Goal: Register for event/course

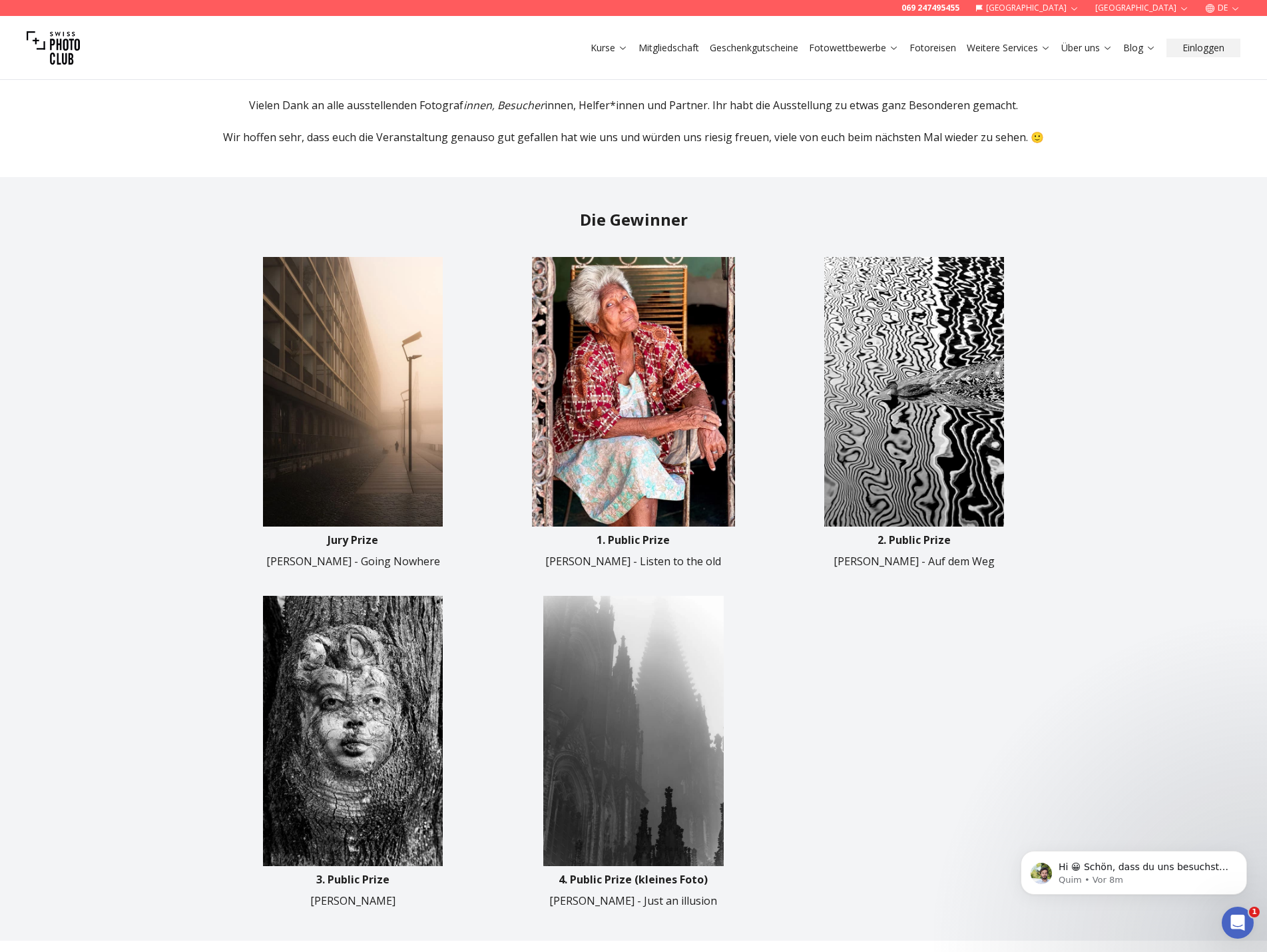
scroll to position [466, 0]
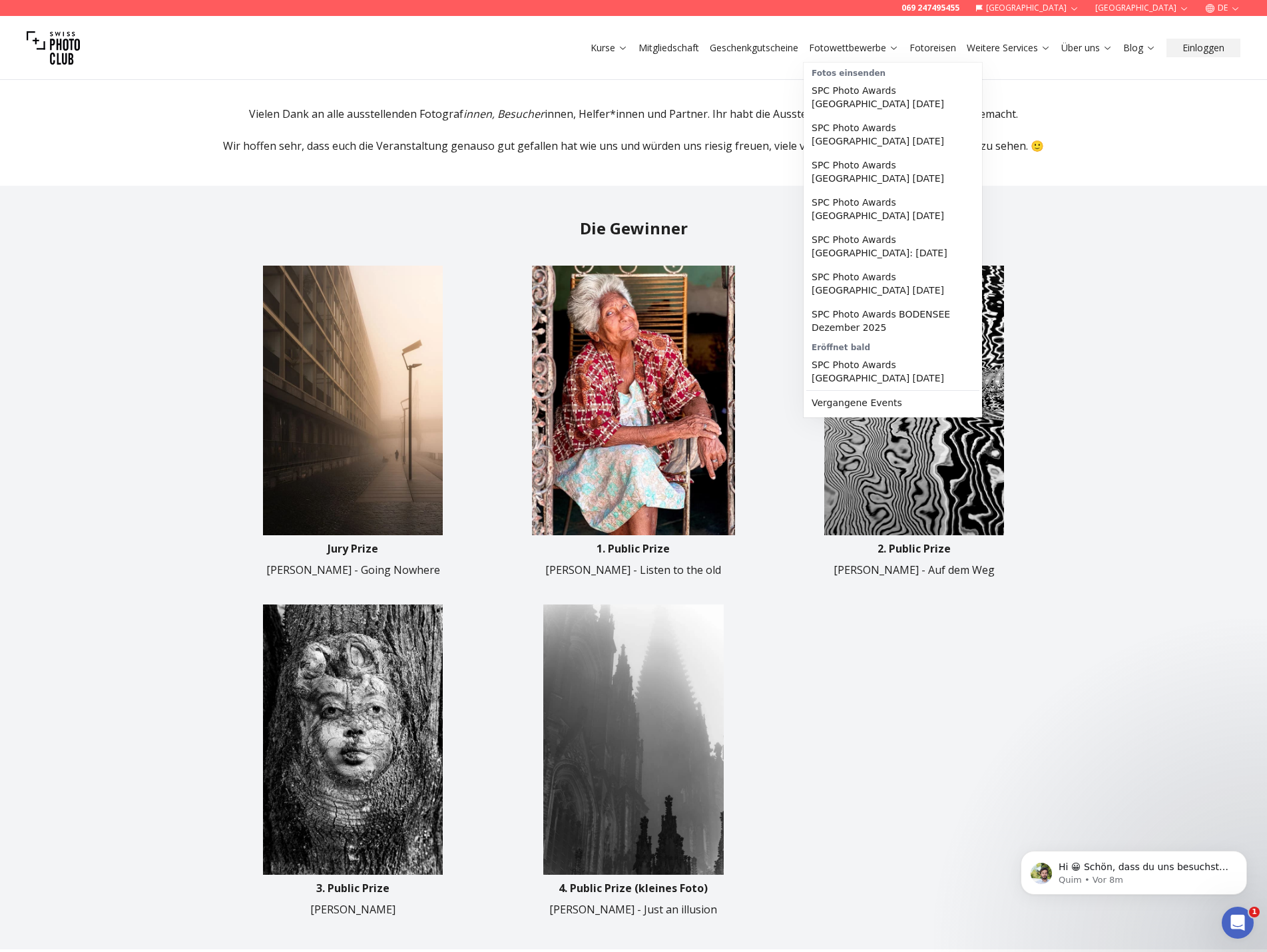
click at [861, 46] on link "Fotowettbewerbe" at bounding box center [853, 48] width 90 height 13
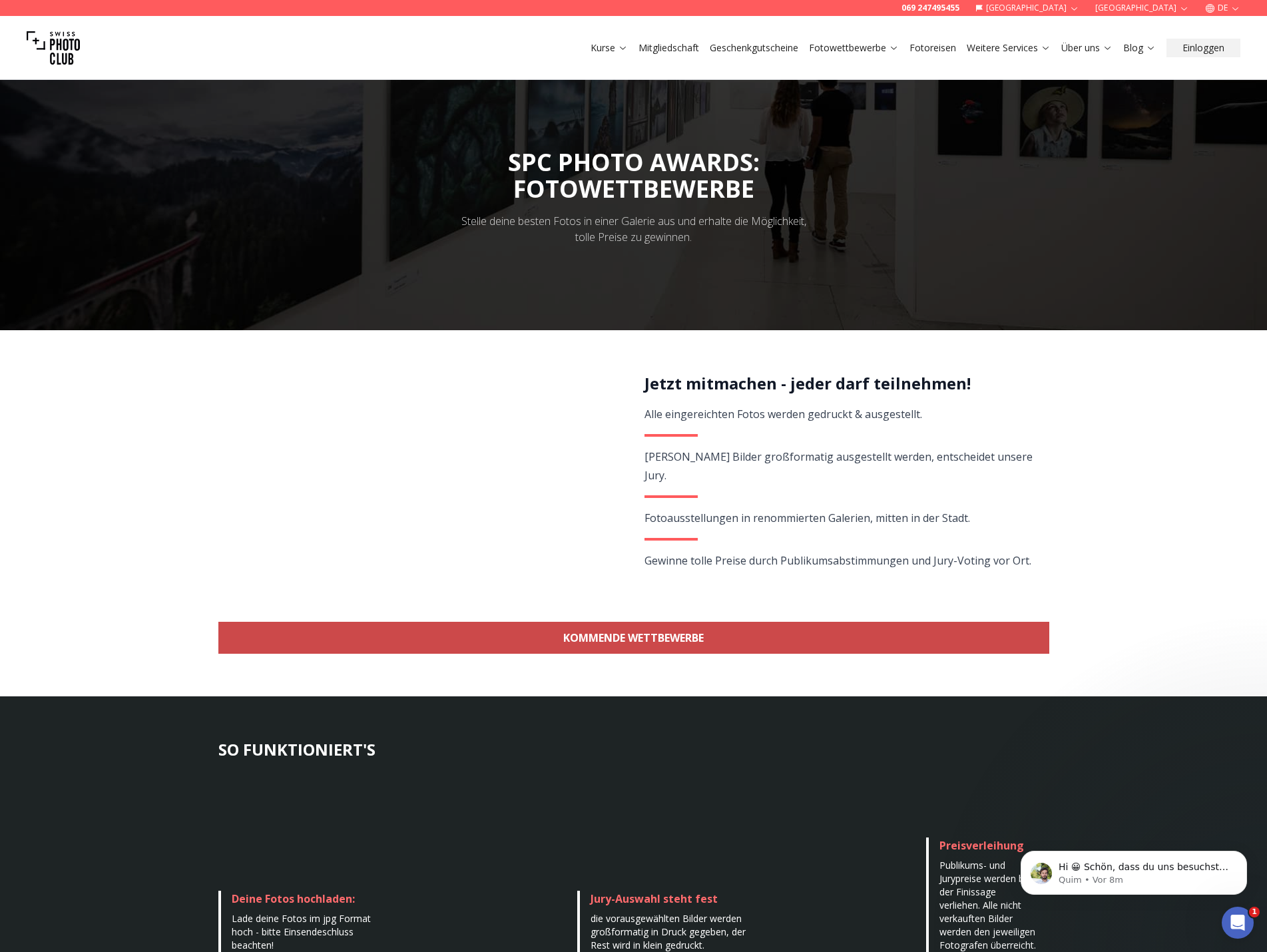
click at [612, 643] on link "KOMMENDE WETTBEWERBE" at bounding box center [634, 637] width 831 height 32
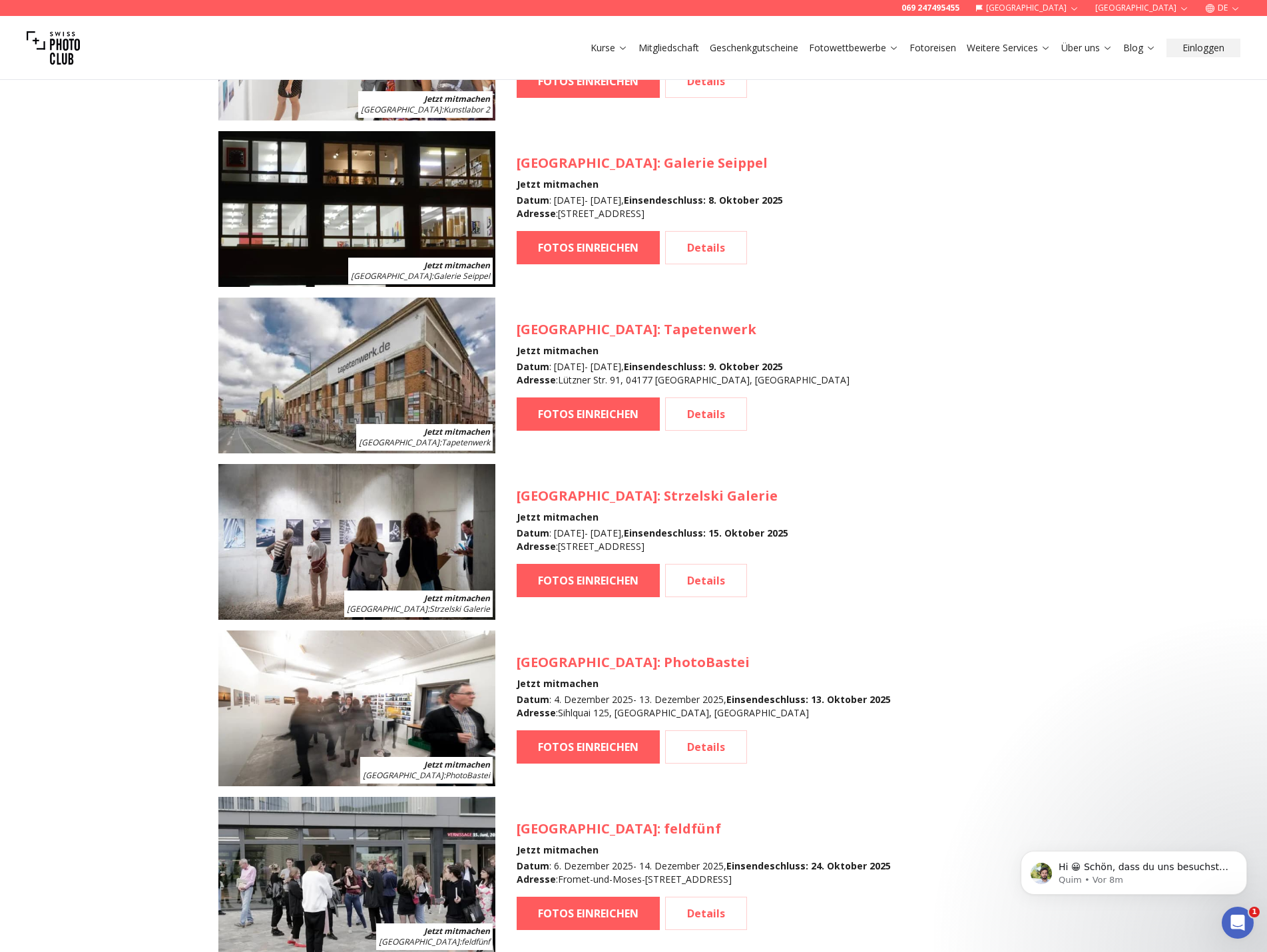
scroll to position [1386, 0]
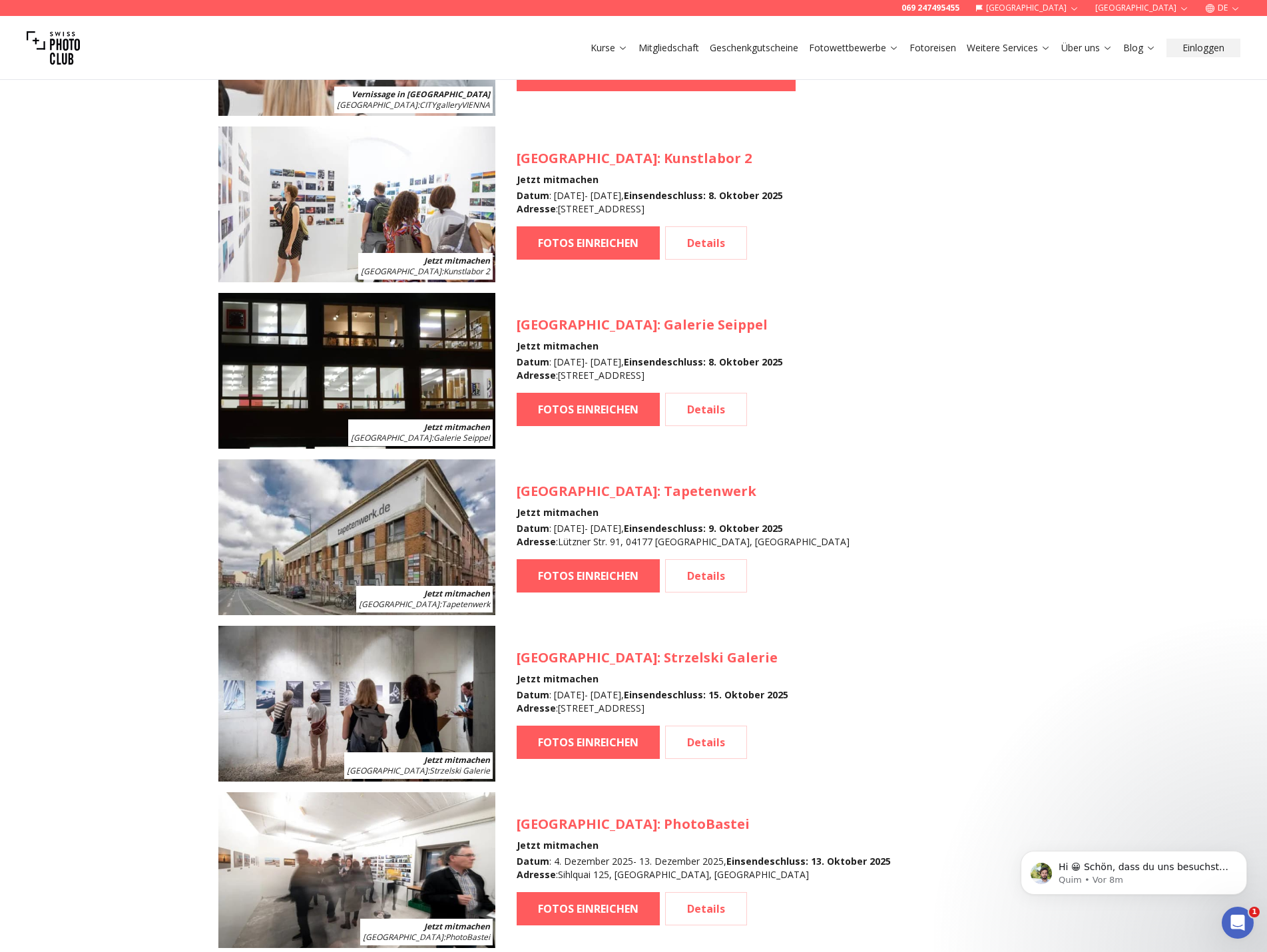
drag, startPoint x: 559, startPoint y: 373, endPoint x: 801, endPoint y: 376, distance: 242.0
click at [783, 376] on div "Datum : [DATE] - [DATE] , Einsendeschluss : [DATE] Adresse : [STREET_ADDRESS]" at bounding box center [650, 368] width 266 height 27
click at [931, 354] on article "Jetzt mitmachen Köln : Galerie Seippel Köln : Galerie Seippel Jetzt mitmachen D…" at bounding box center [634, 371] width 831 height 156
click at [705, 411] on link "Details" at bounding box center [706, 409] width 82 height 33
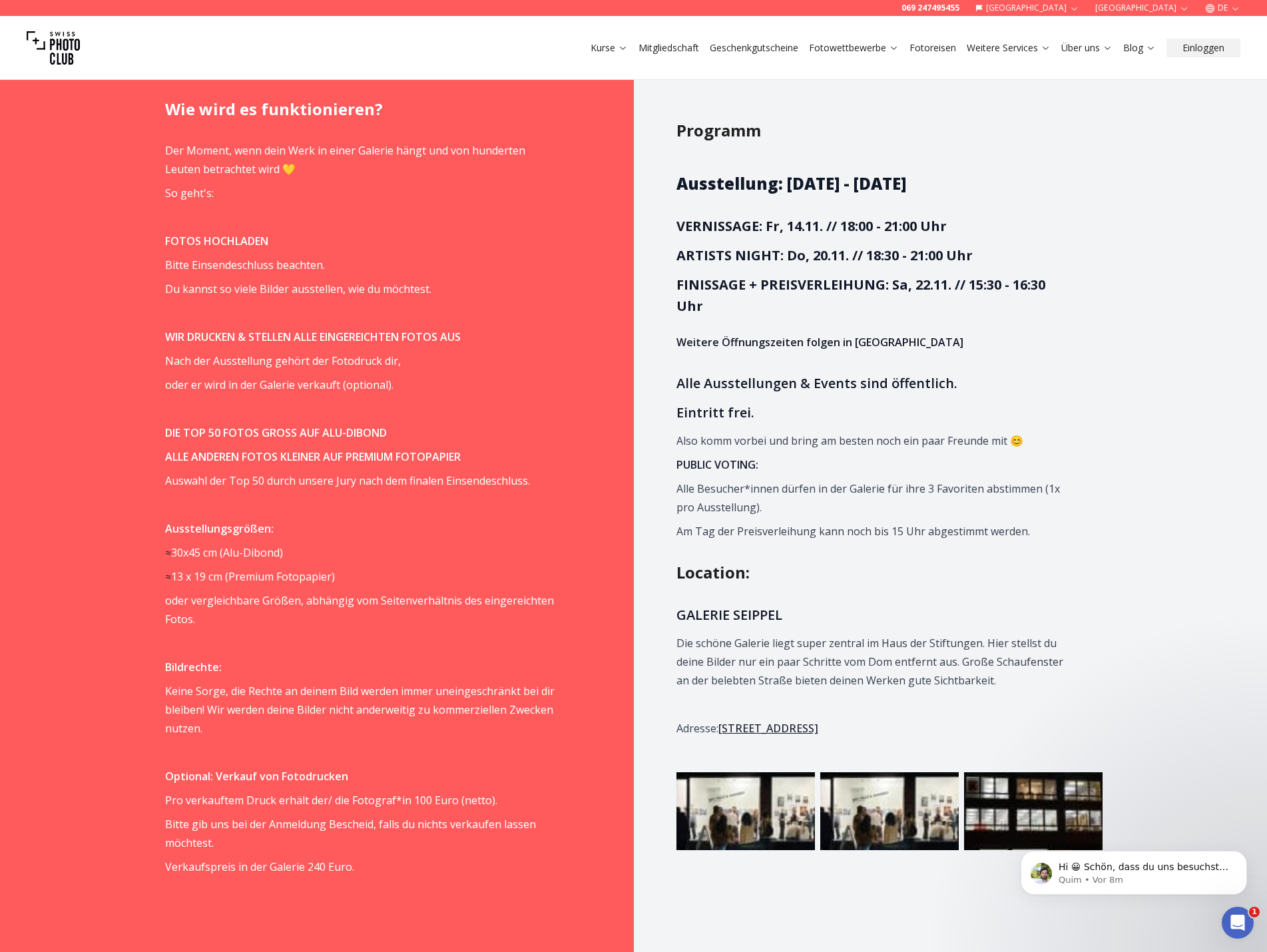
scroll to position [998, 0]
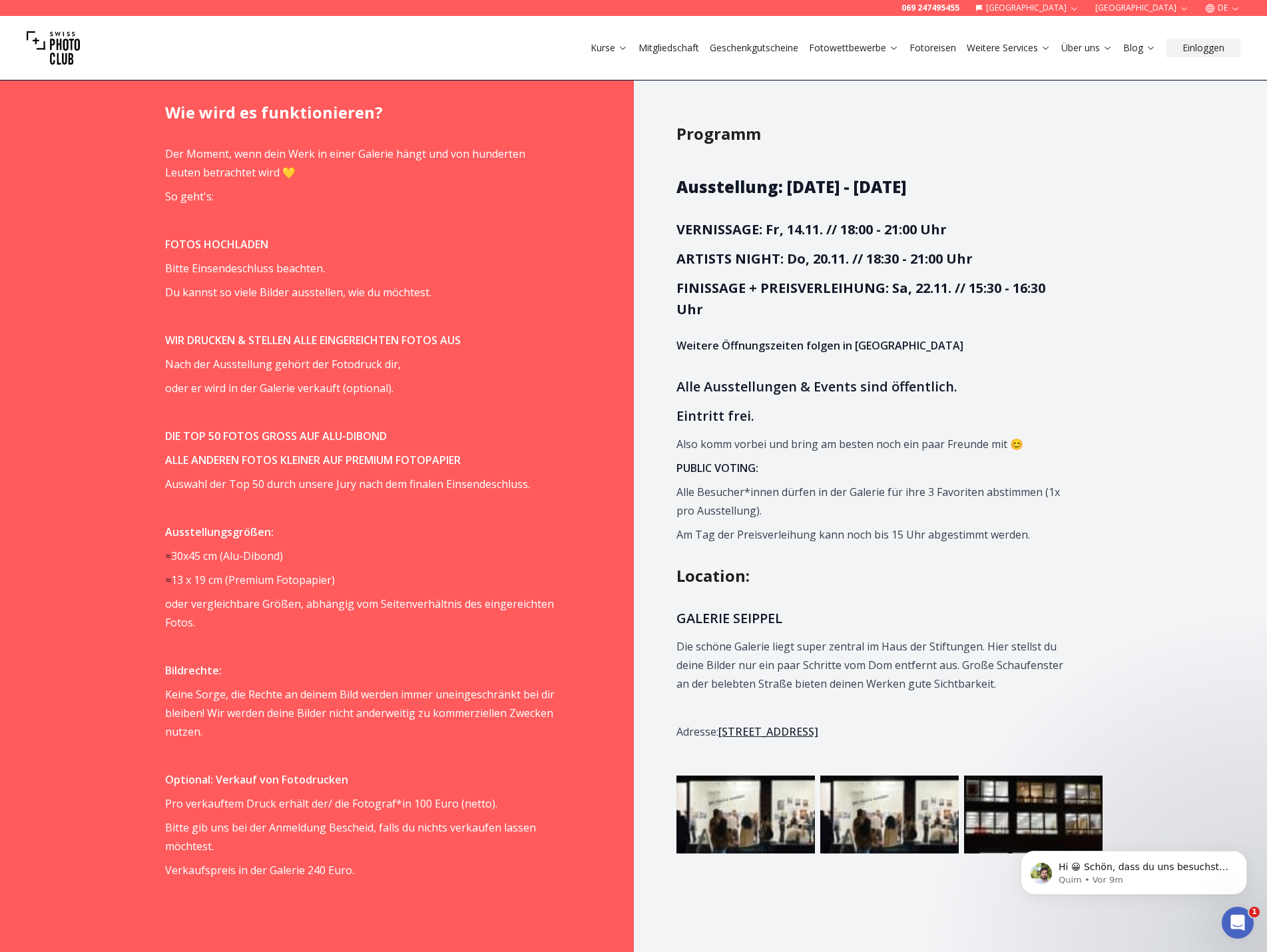
click at [1127, 355] on div "Programm Ausstellung: [DATE] - [DATE] VERNISSAGE: Fr, 14.11. // 18:00 - 21:00 U…" at bounding box center [890, 911] width 511 height 1662
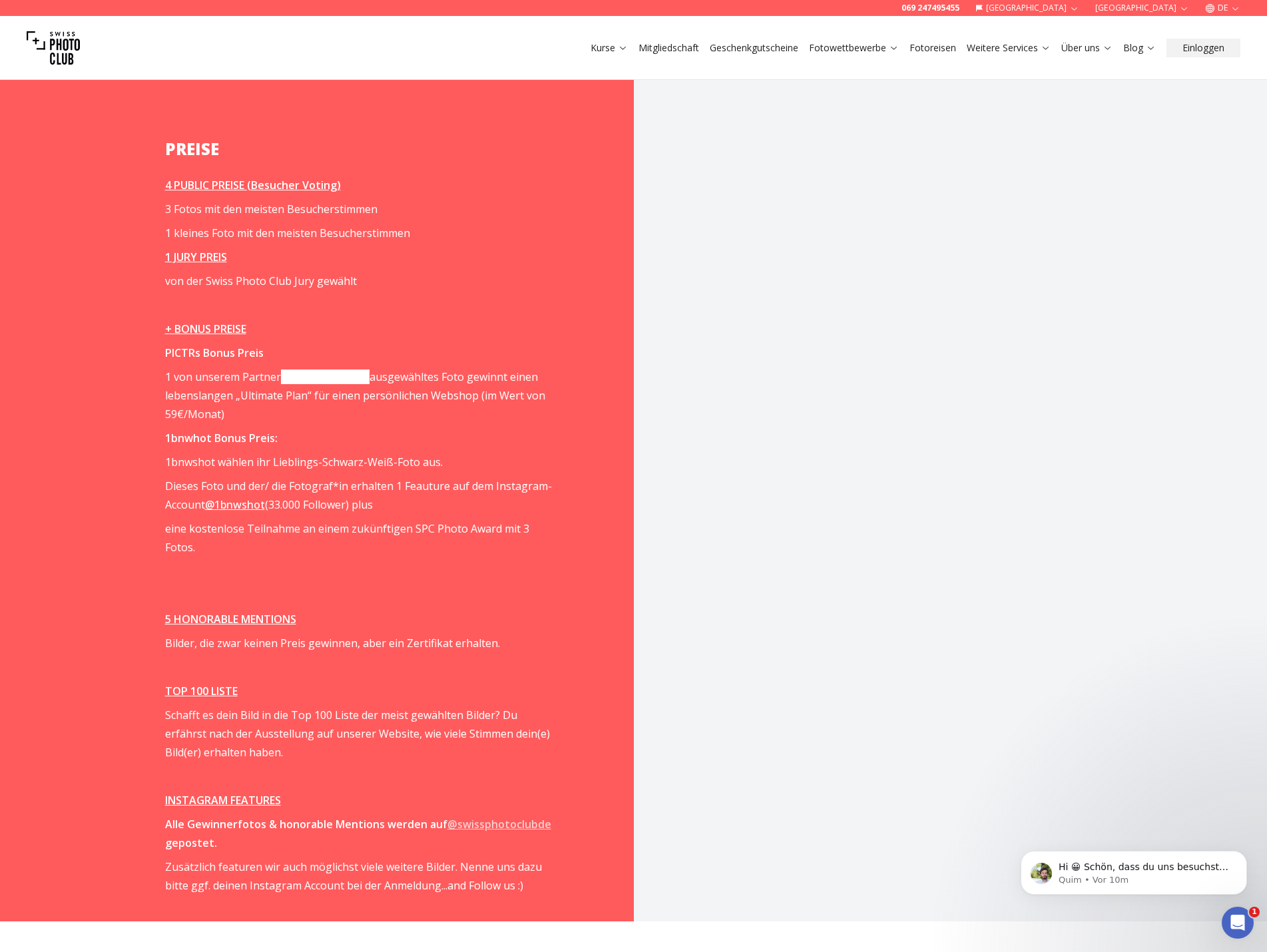
scroll to position [1864, 0]
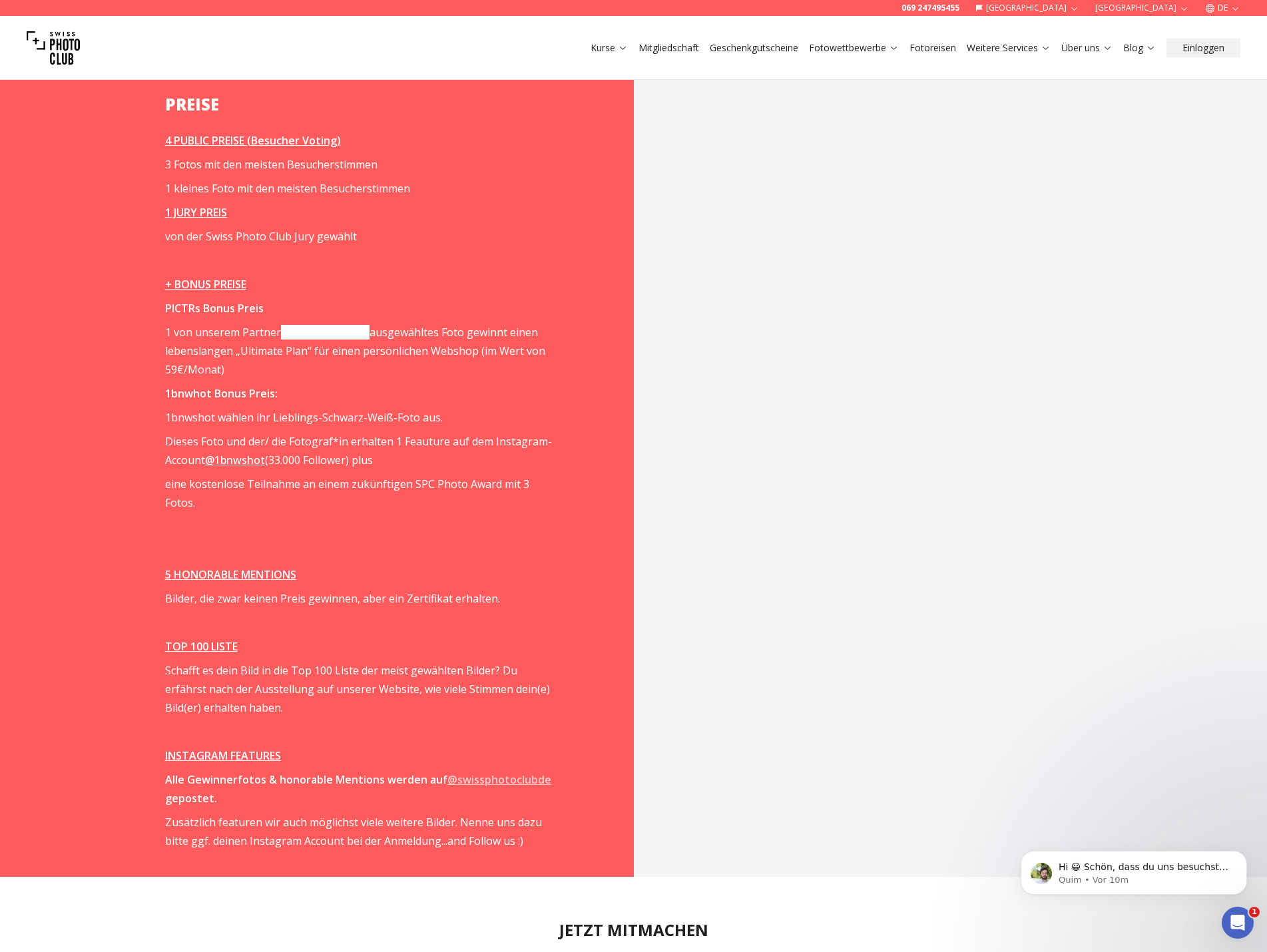
click at [303, 325] on link "[DOMAIN_NAME]" at bounding box center [324, 332] width 88 height 15
click at [778, 342] on div "Programm Ausstellung: [DATE] - [DATE] VERNISSAGE: Fr, 14.11. // 18:00 - 21:00 U…" at bounding box center [890, 45] width 511 height 1662
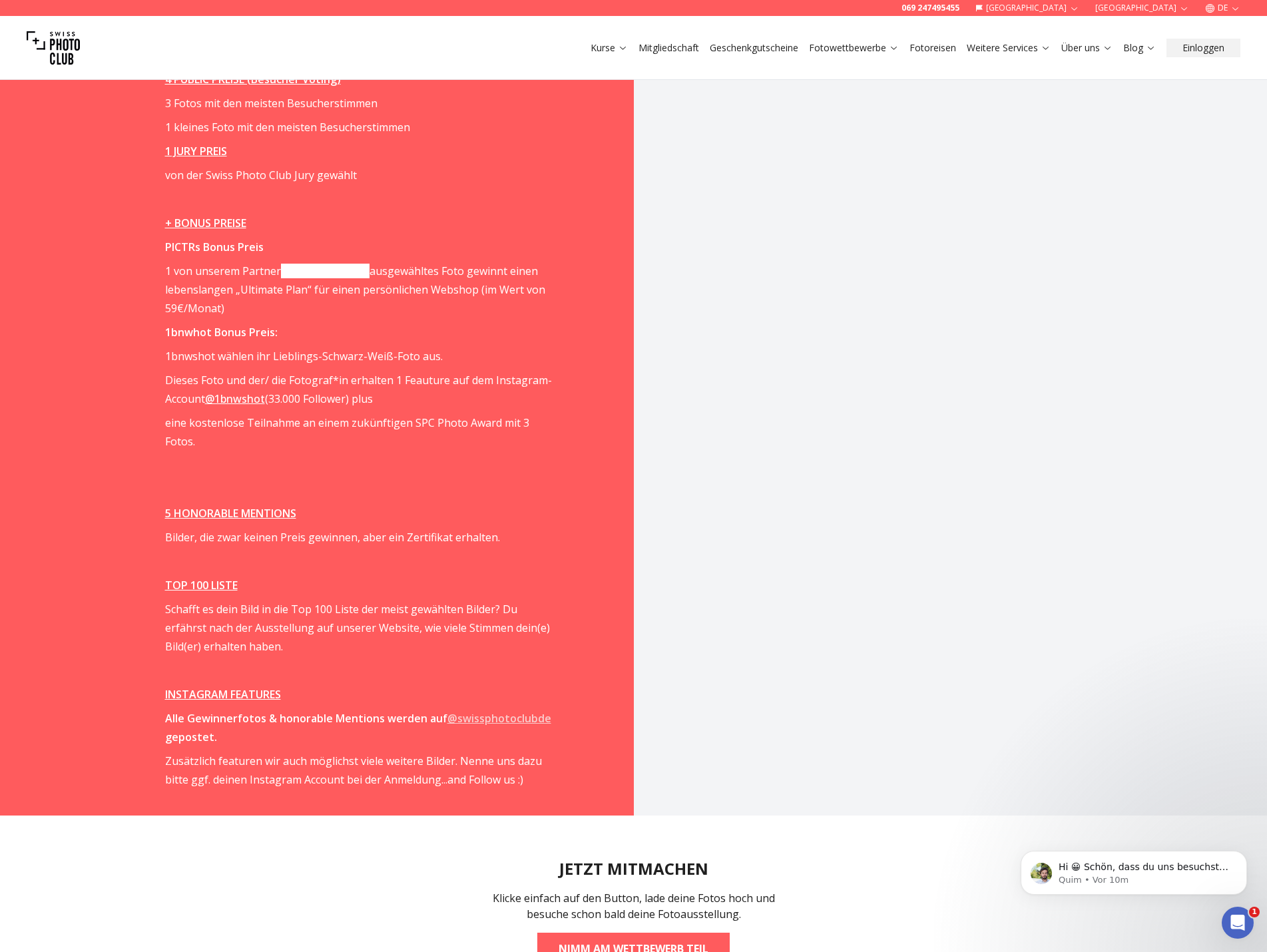
scroll to position [1931, 0]
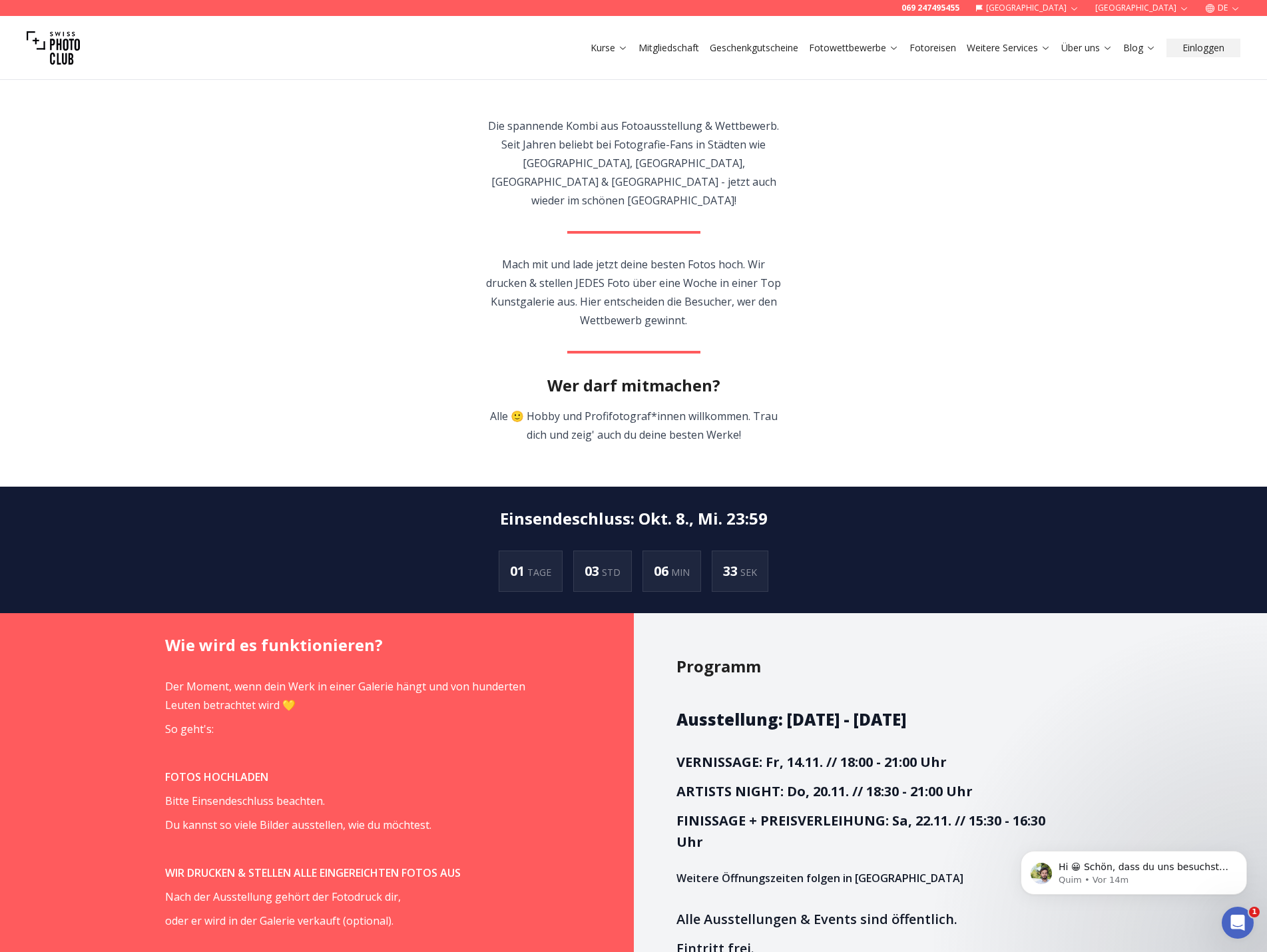
scroll to position [0, 0]
